Goal: Find specific page/section: Find specific page/section

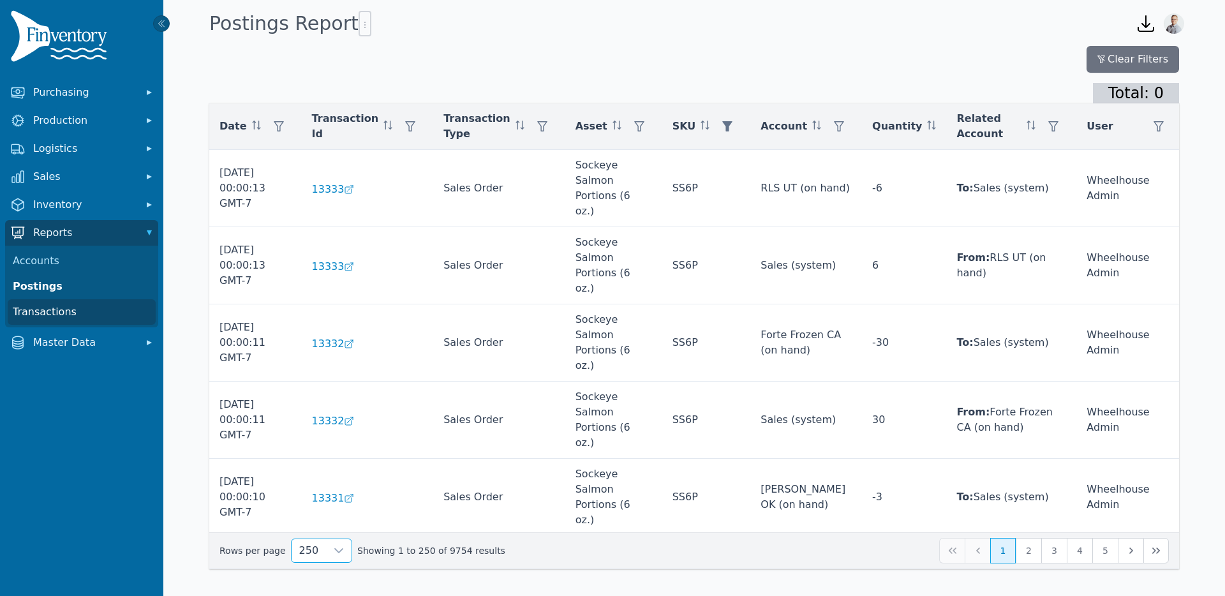
scroll to position [2224, 0]
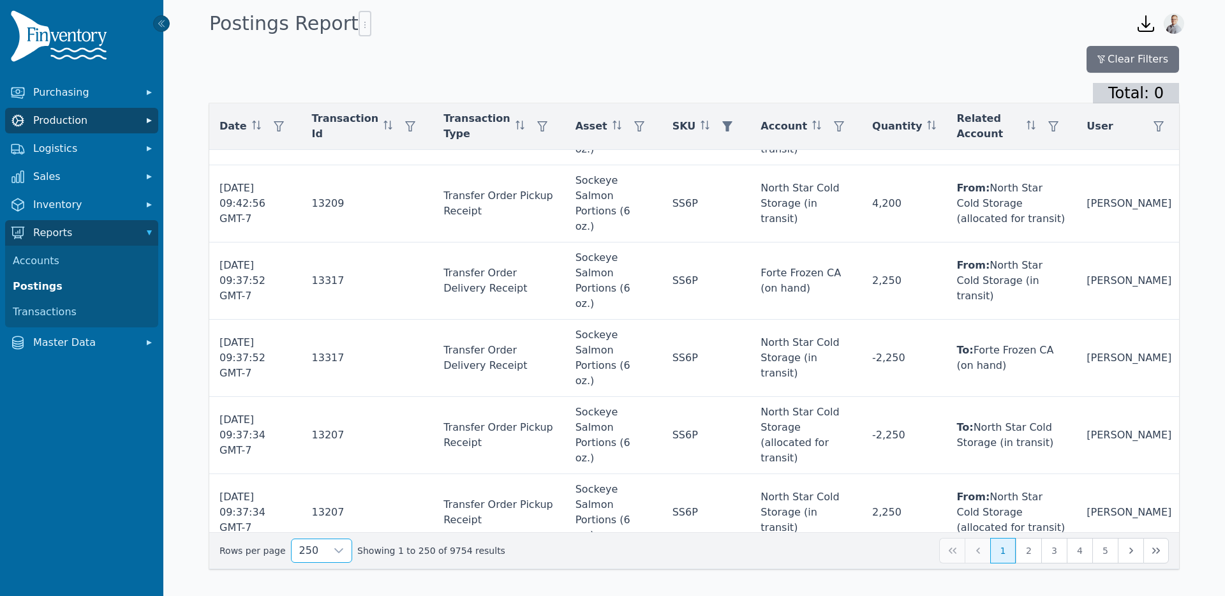
click at [60, 127] on span "Production" at bounding box center [84, 120] width 102 height 15
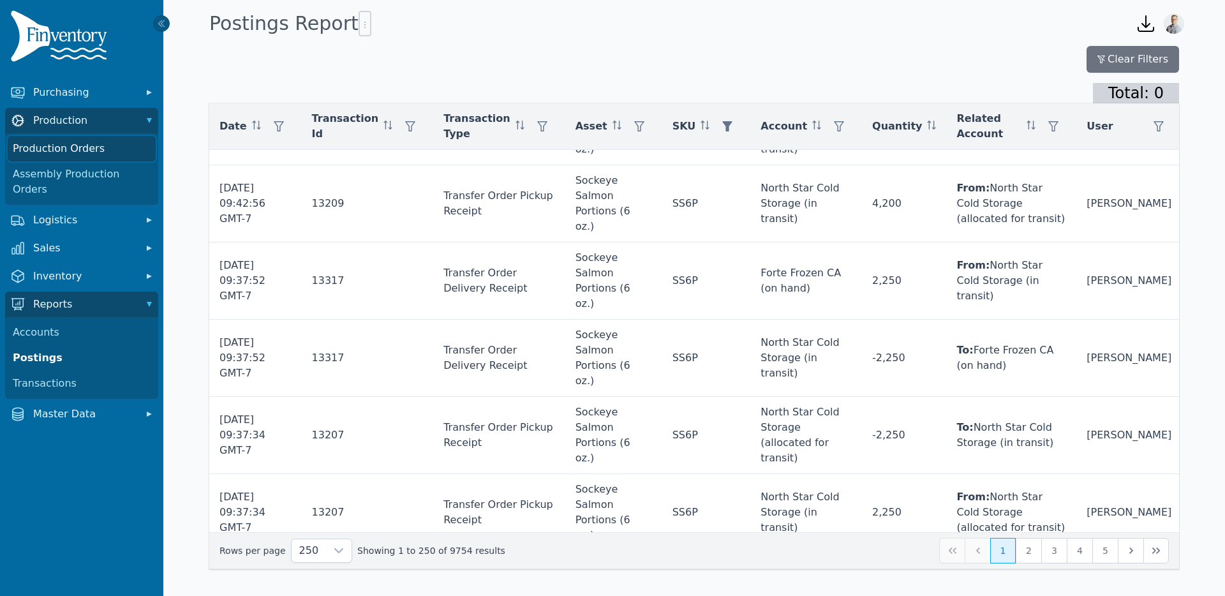
click at [56, 151] on link "Production Orders" at bounding box center [82, 149] width 148 height 26
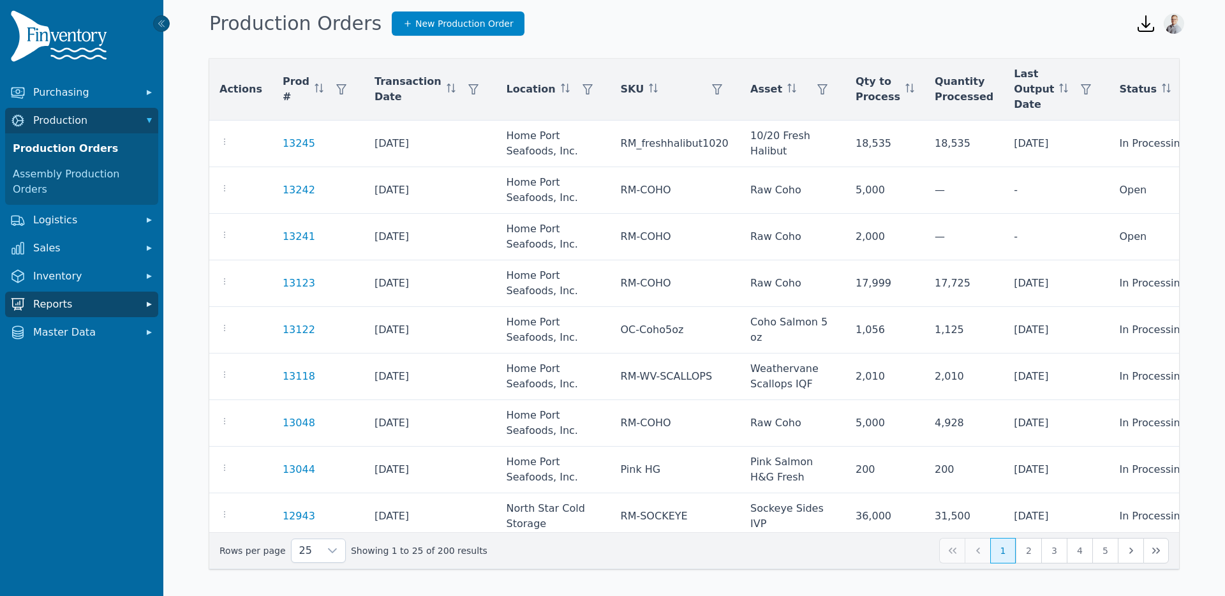
click at [45, 297] on span "Reports" at bounding box center [84, 304] width 102 height 15
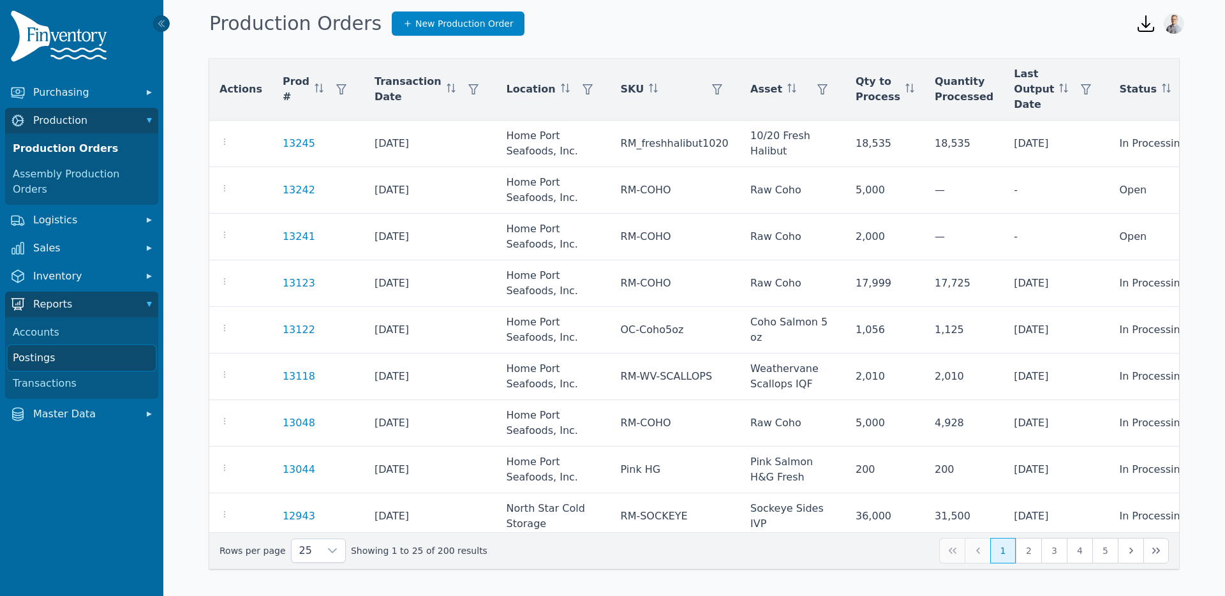
click at [30, 345] on link "Postings" at bounding box center [82, 358] width 148 height 26
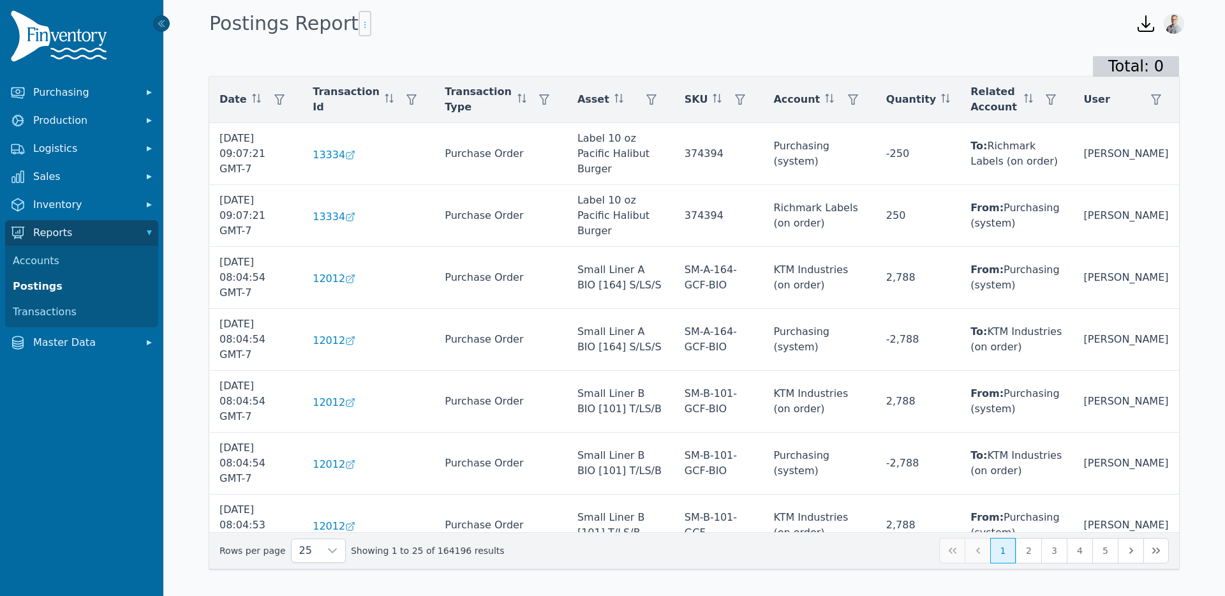
click at [360, 28] on icon "button" at bounding box center [365, 25] width 10 height 10
click at [629, 70] on div "Total: 0" at bounding box center [694, 66] width 970 height 20
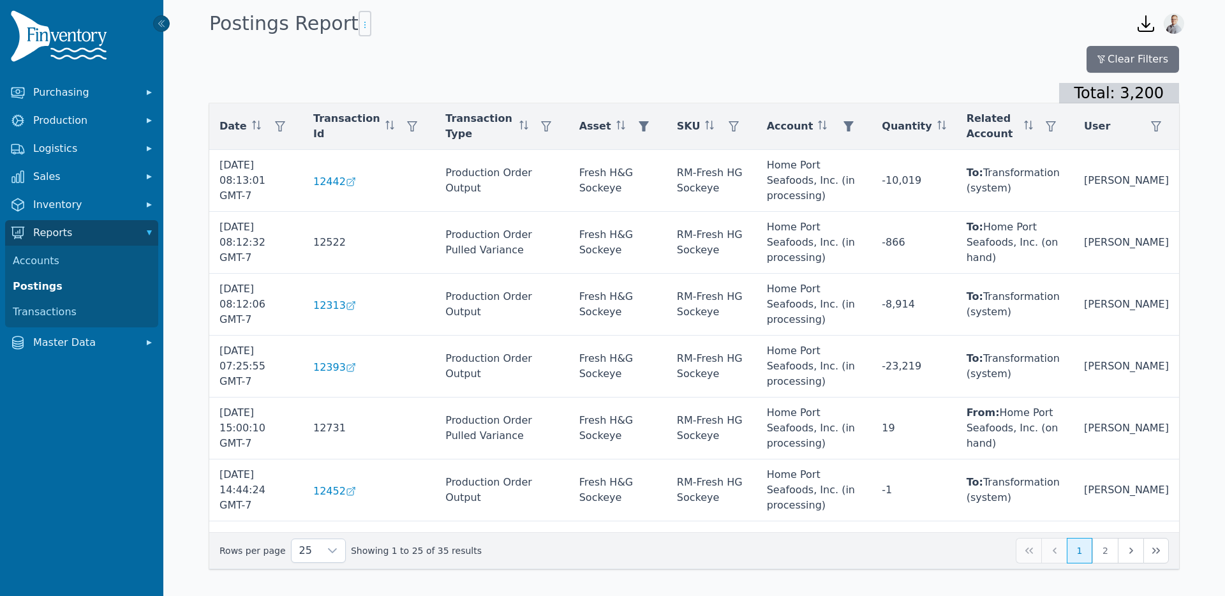
click at [360, 28] on icon "button" at bounding box center [365, 25] width 10 height 10
click at [375, 50] on span "Export .csv" at bounding box center [384, 50] width 73 height 10
click at [53, 198] on span "Inventory" at bounding box center [84, 204] width 102 height 15
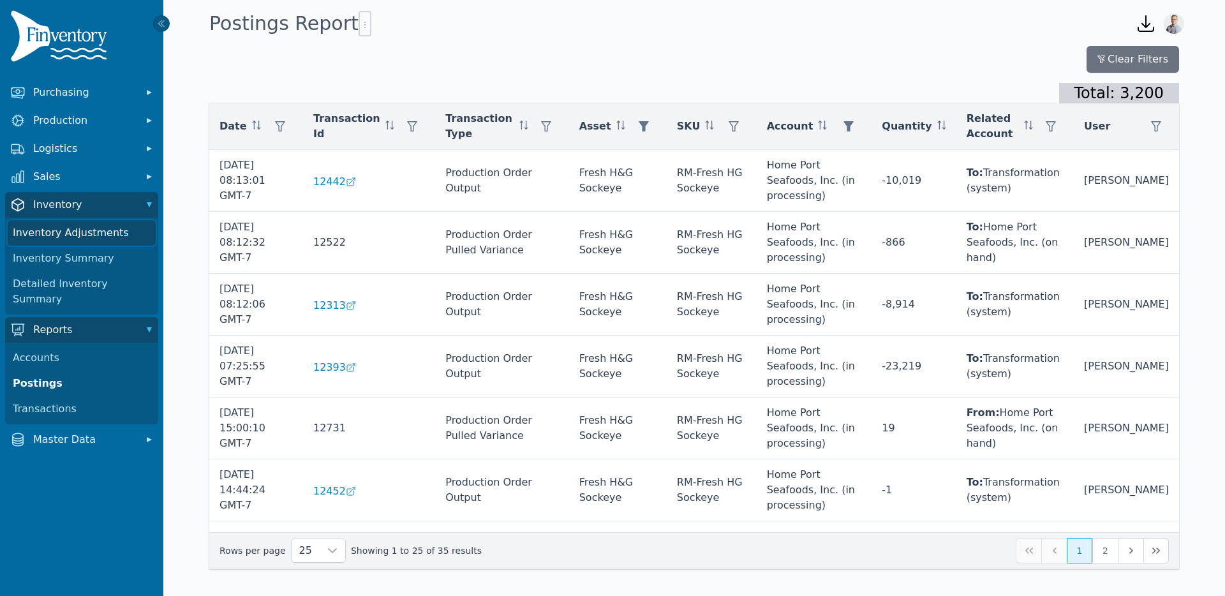
click at [50, 234] on link "Inventory Adjustments" at bounding box center [82, 233] width 148 height 26
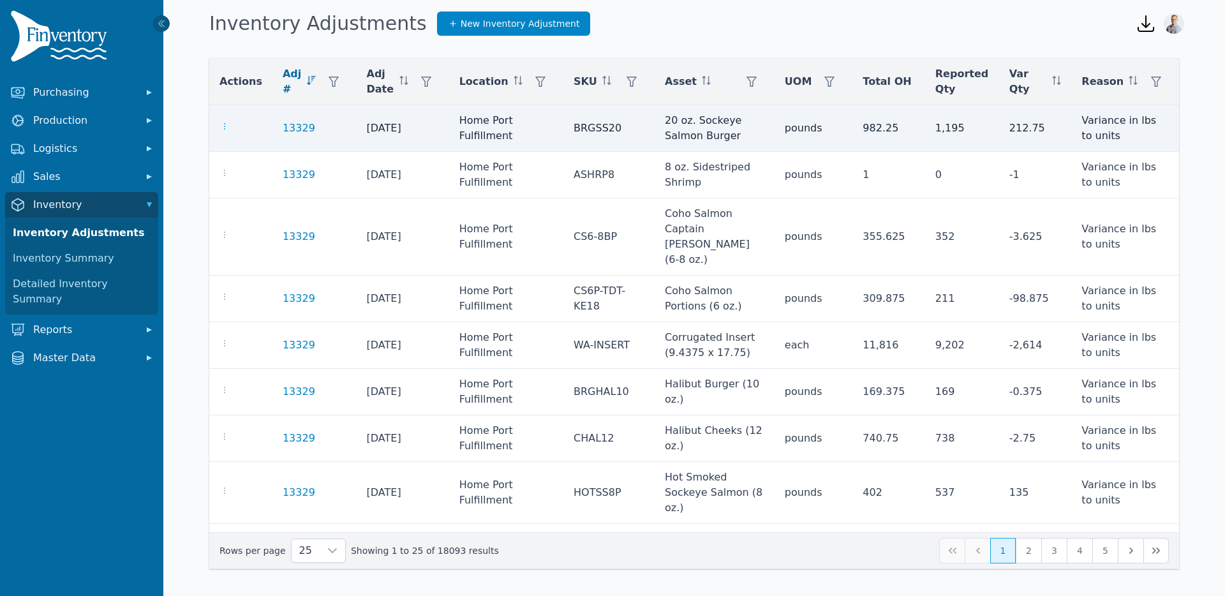
click at [229, 127] on icon "button" at bounding box center [225, 126] width 10 height 10
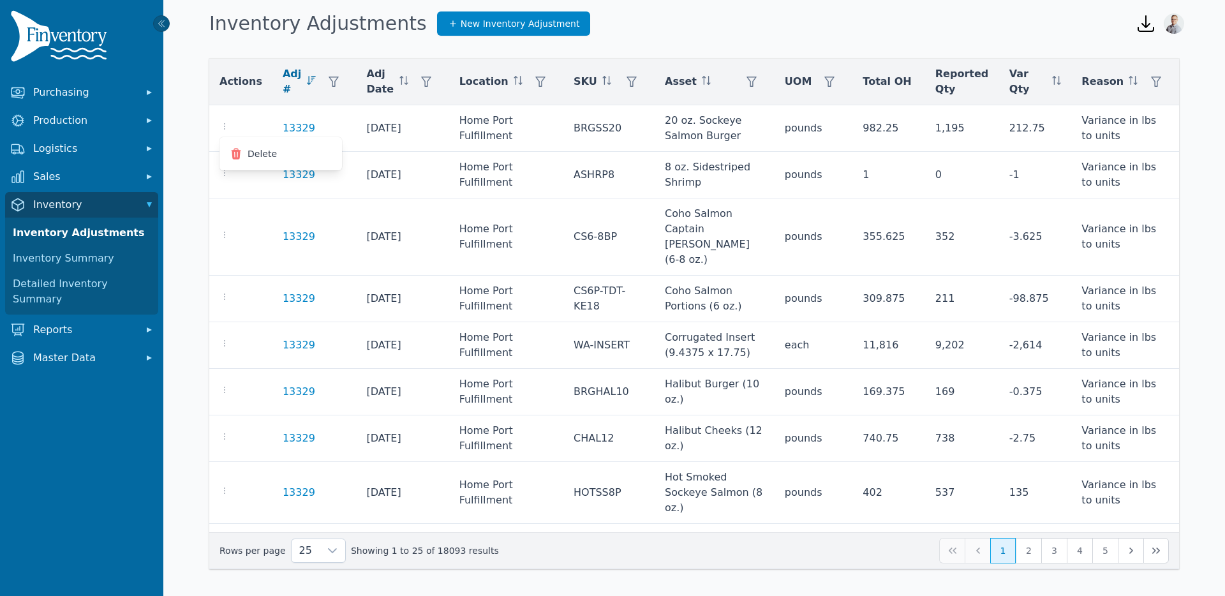
click at [195, 43] on div "Actions Adj # Adj Date Location SKU Asset [GEOGRAPHIC_DATA] Total OH Reported Q…" at bounding box center [694, 315] width 1062 height 549
click at [56, 278] on link "Detailed Inventory Summary" at bounding box center [82, 291] width 148 height 41
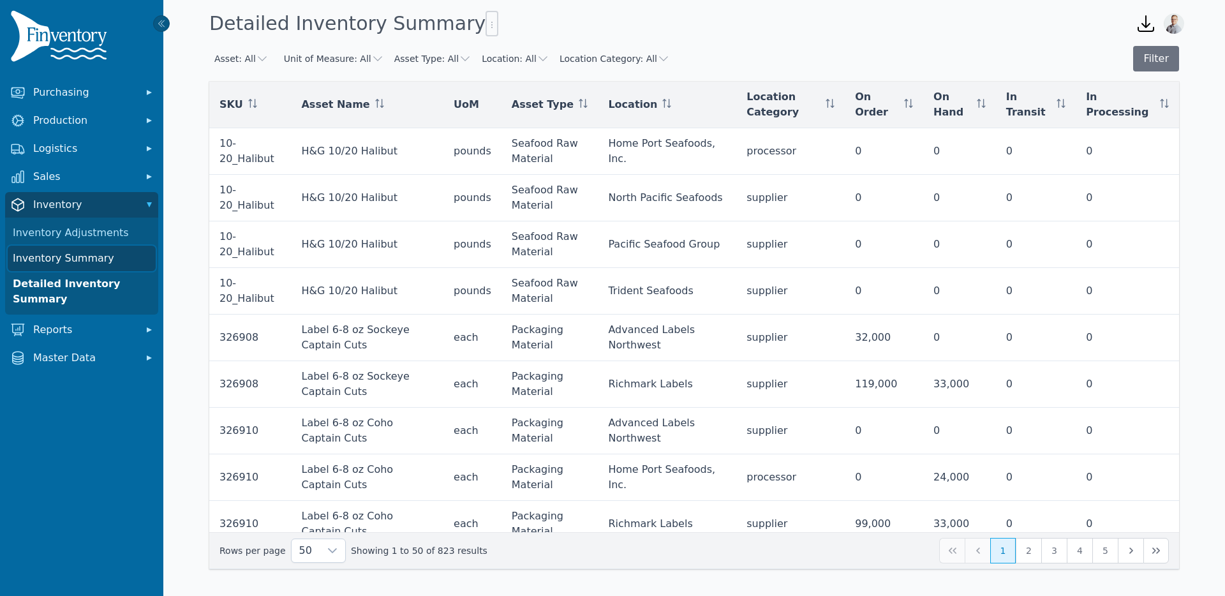
click at [78, 262] on link "Inventory Summary" at bounding box center [82, 259] width 148 height 26
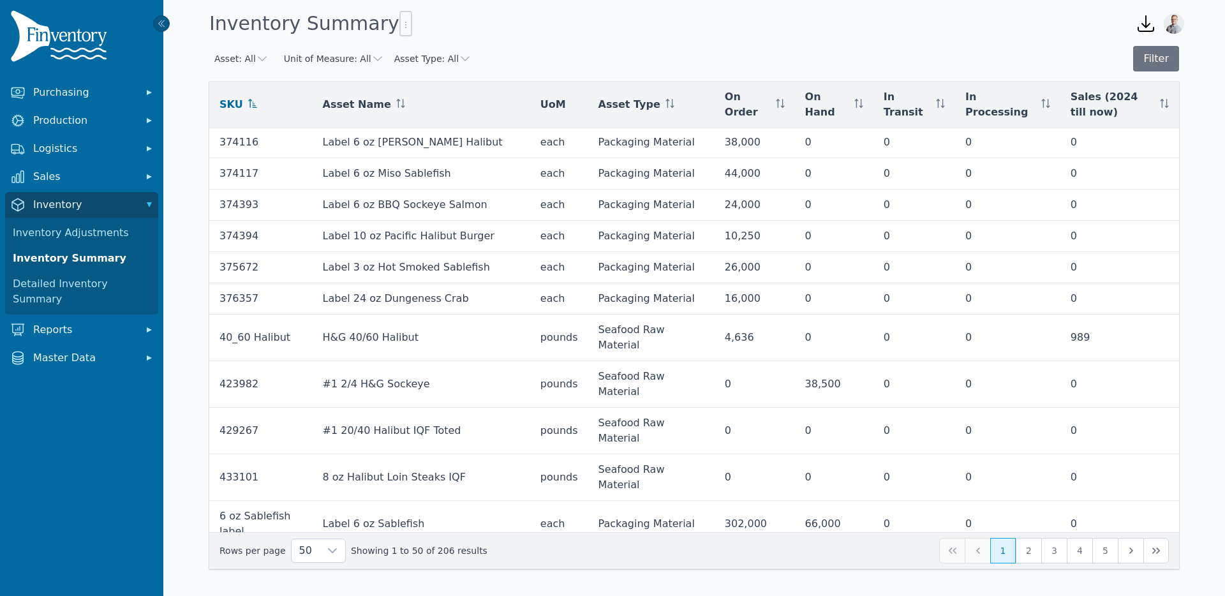
scroll to position [1236, 0]
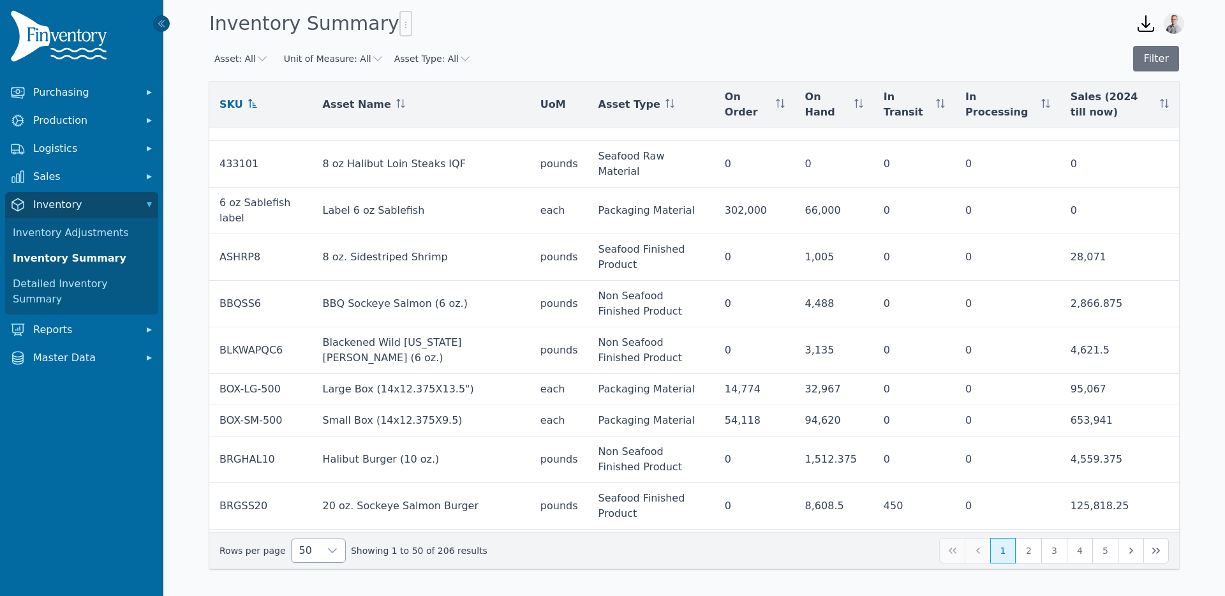
click at [320, 559] on div at bounding box center [333, 550] width 26 height 23
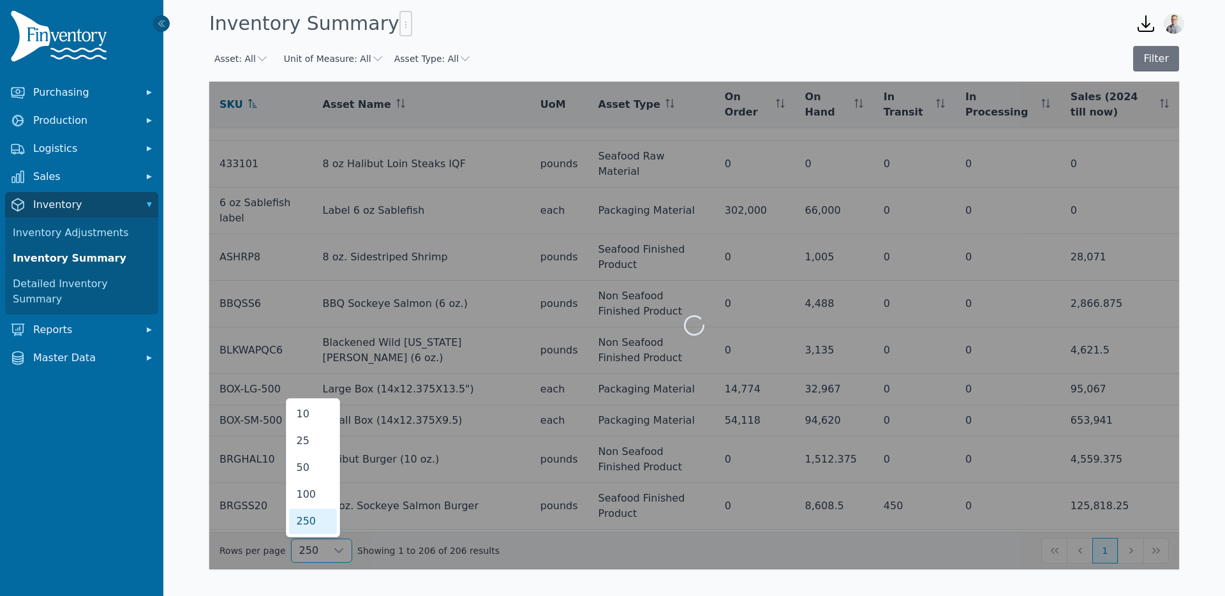
click at [313, 532] on li "250" at bounding box center [313, 522] width 48 height 26
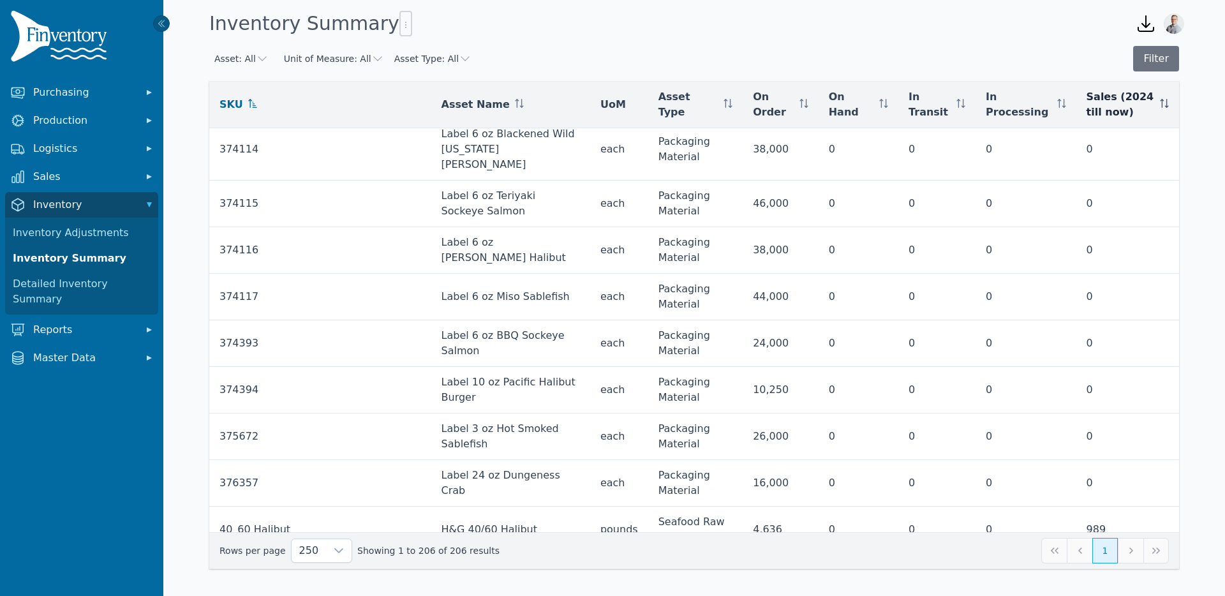
click at [1160, 104] on icon at bounding box center [1164, 103] width 9 height 9
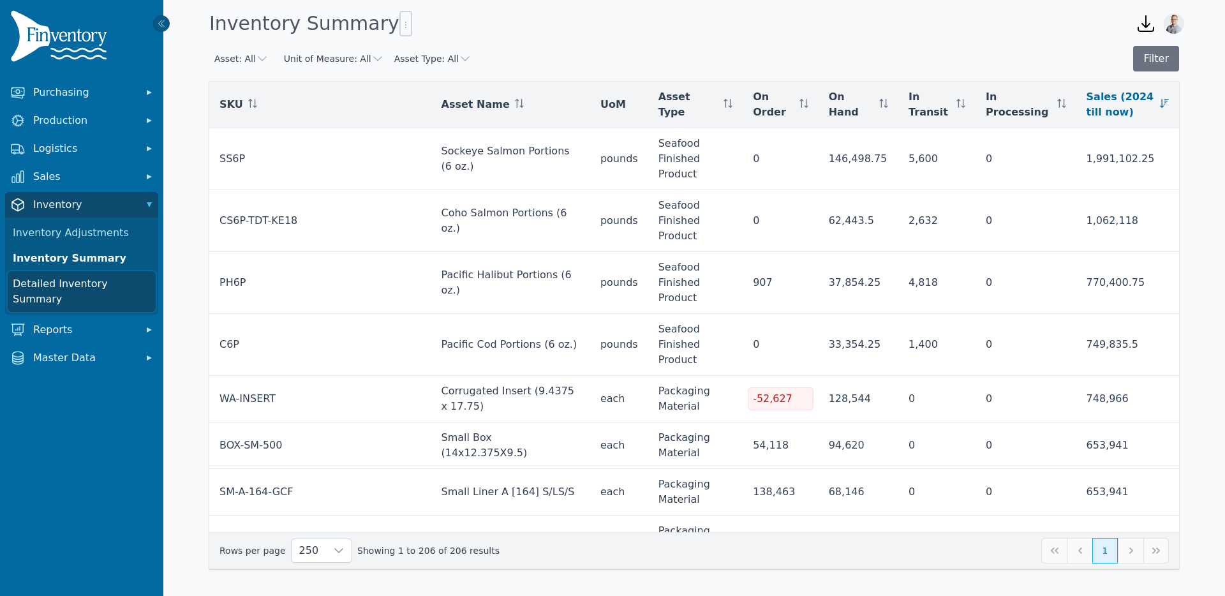
click at [94, 292] on link "Detailed Inventory Summary" at bounding box center [82, 291] width 148 height 41
